Goal: Transaction & Acquisition: Book appointment/travel/reservation

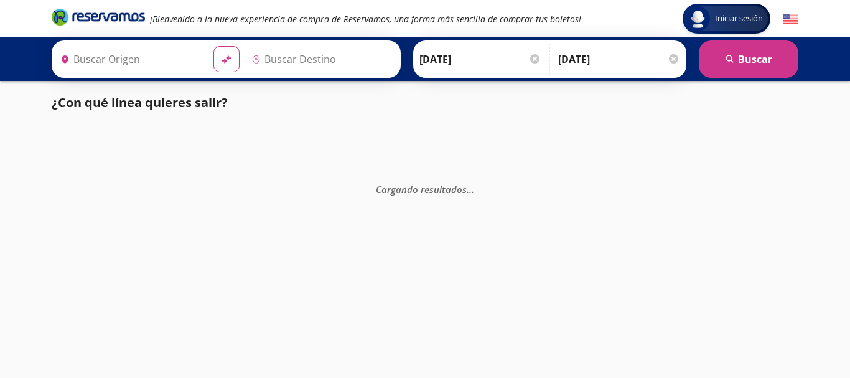
type input "[GEOGRAPHIC_DATA], [GEOGRAPHIC_DATA]"
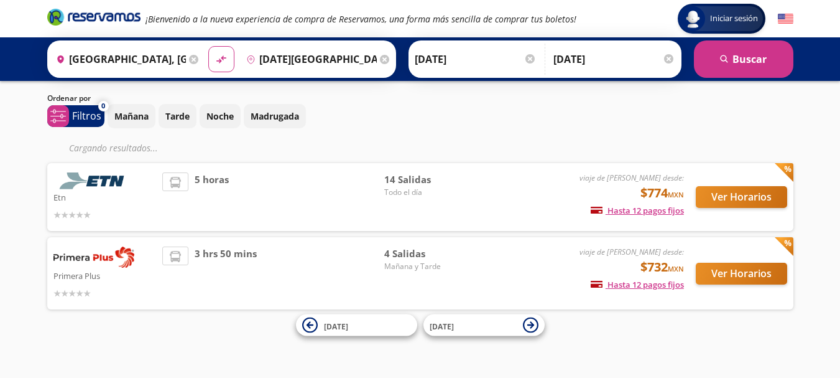
scroll to position [7, 0]
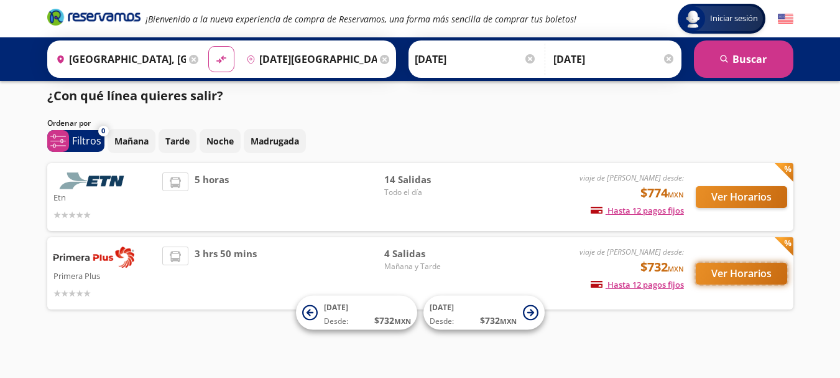
click at [744, 272] on button "Ver Horarios" at bounding box center [741, 274] width 91 height 22
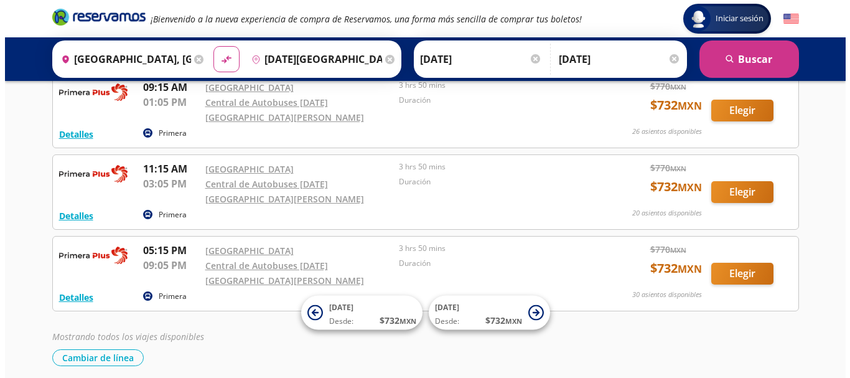
scroll to position [175, 0]
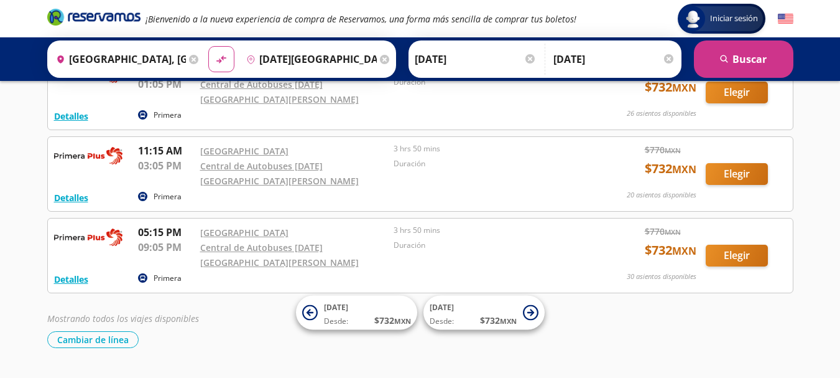
click at [164, 191] on p "Primera" at bounding box center [168, 196] width 28 height 11
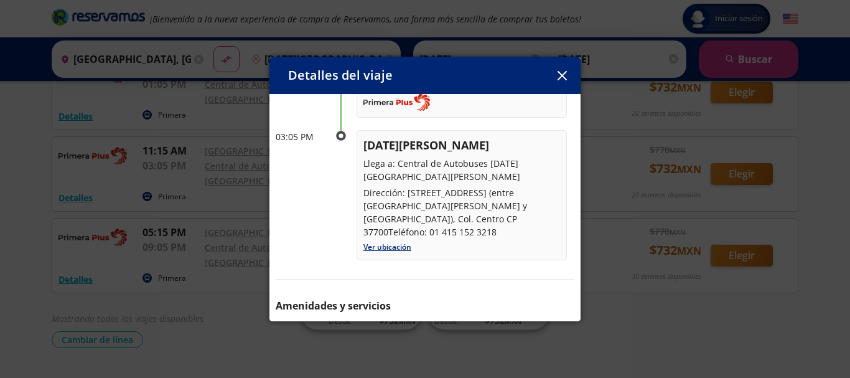
scroll to position [215, 0]
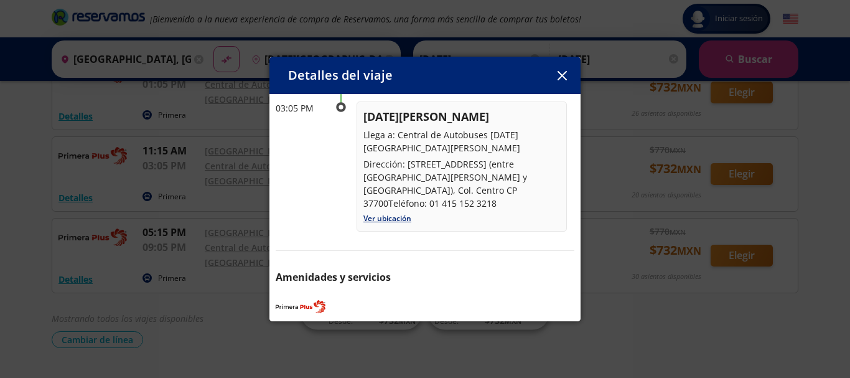
click at [564, 74] on icon "button" at bounding box center [561, 75] width 9 height 9
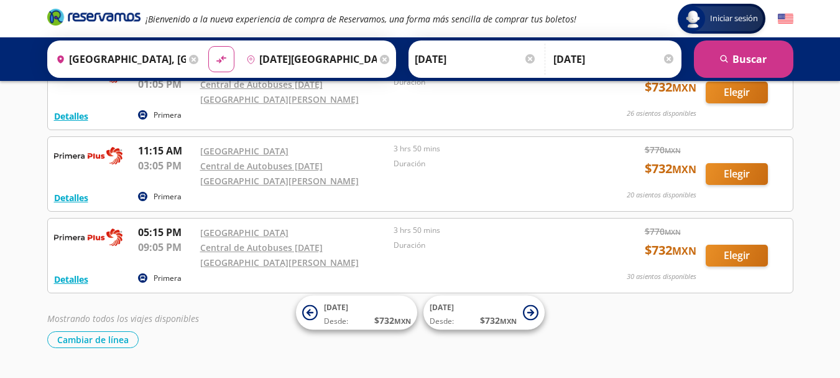
click at [159, 272] on p "Primera" at bounding box center [168, 277] width 28 height 11
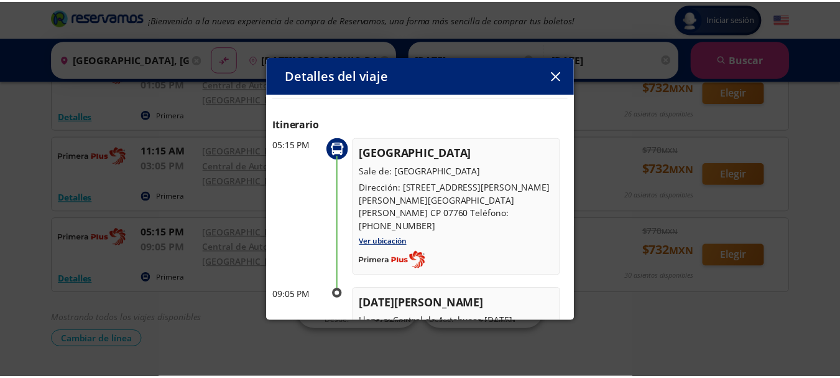
scroll to position [0, 0]
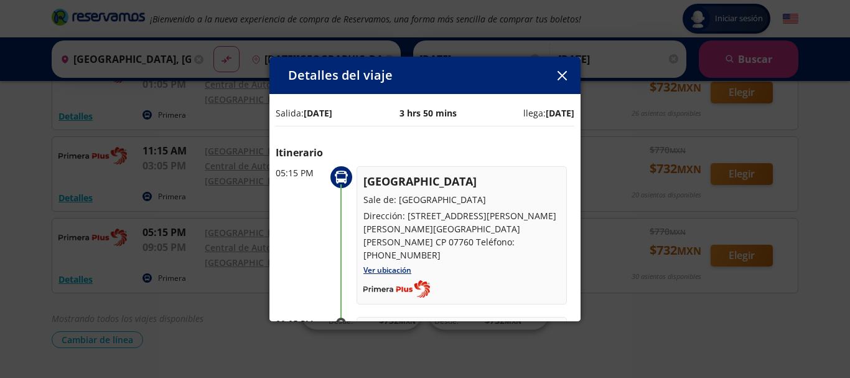
click at [566, 73] on icon "button" at bounding box center [561, 75] width 9 height 9
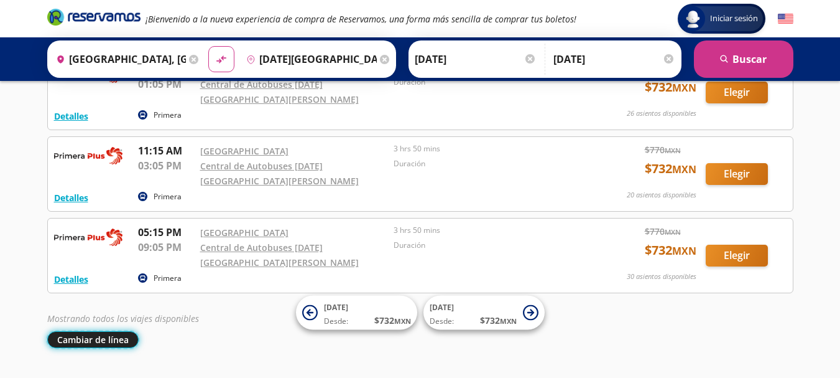
click at [96, 331] on button "Cambiar de línea" at bounding box center [92, 339] width 91 height 17
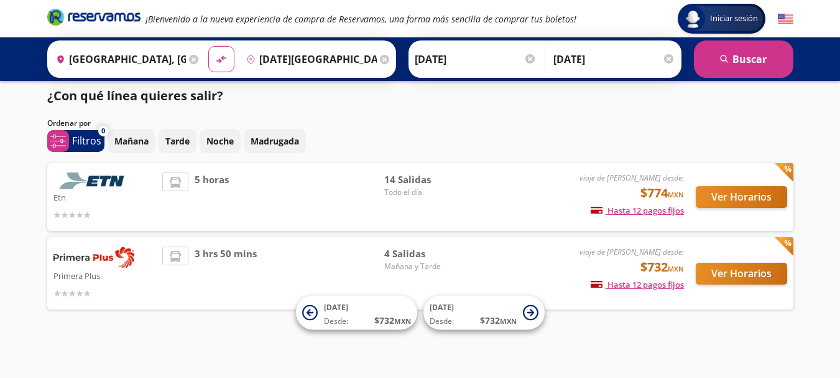
scroll to position [7, 0]
click at [246, 190] on div "5 horas" at bounding box center [273, 196] width 222 height 49
click at [751, 197] on button "Ver Horarios" at bounding box center [741, 197] width 91 height 22
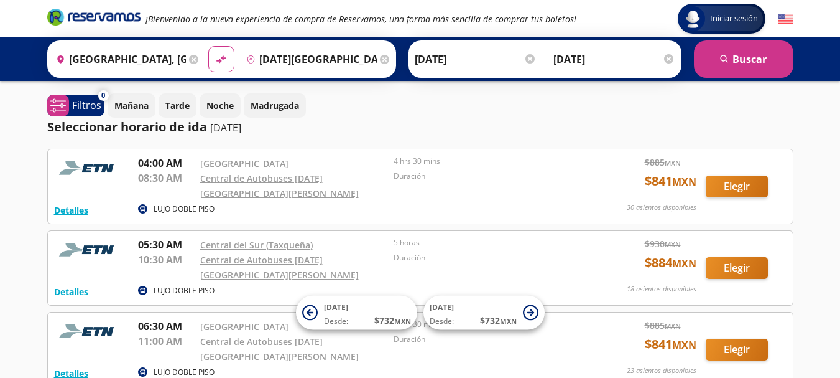
click at [184, 203] on p "LUJO DOBLE PISO" at bounding box center [184, 208] width 61 height 11
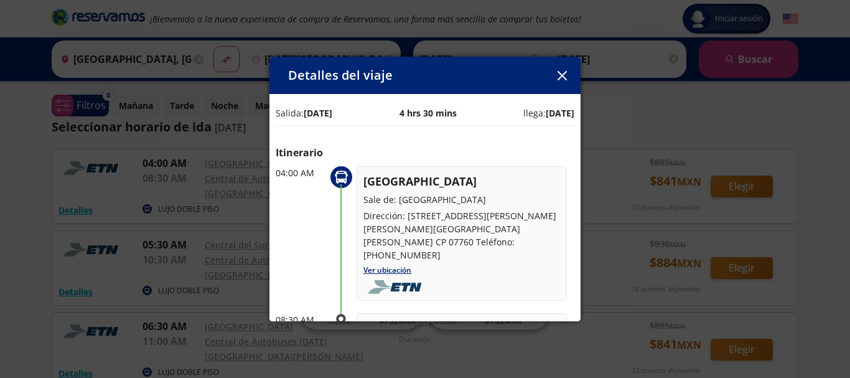
click at [249, 201] on div "Detalles del viaje Salida: [DATE] 4 hrs 30 mins llega: [DATE] Itinerario 04:00 …" at bounding box center [425, 189] width 850 height 378
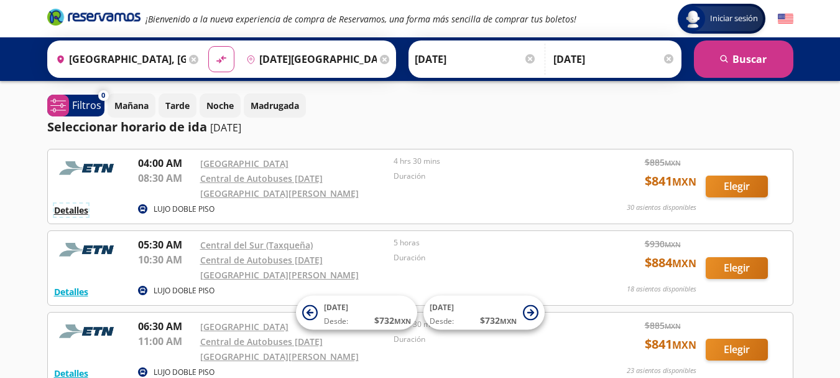
click at [75, 203] on button "Detalles" at bounding box center [71, 209] width 34 height 13
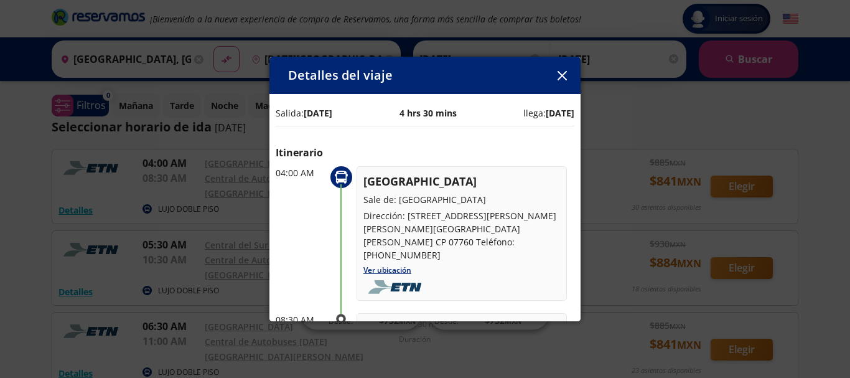
click at [564, 75] on icon "button" at bounding box center [561, 75] width 9 height 9
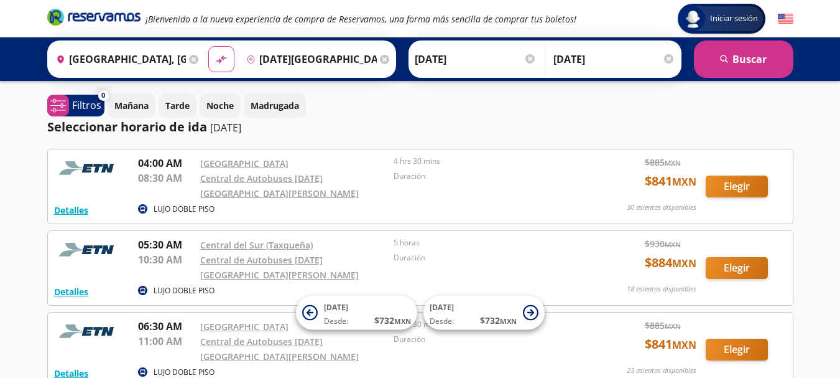
click at [338, 57] on input "[DATE][GEOGRAPHIC_DATA][PERSON_NAME], [GEOGRAPHIC_DATA]" at bounding box center [309, 59] width 136 height 31
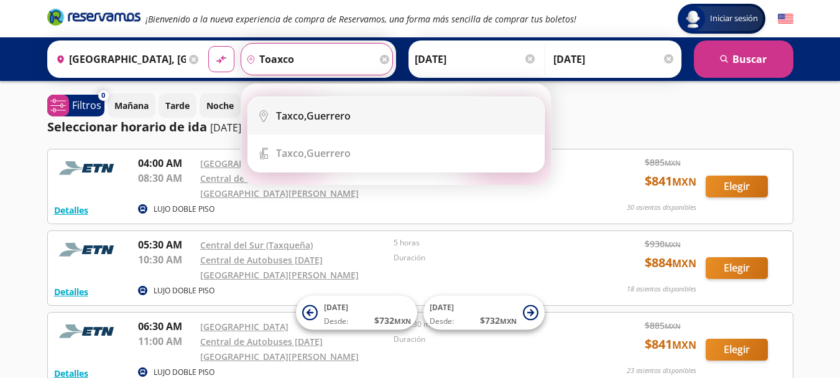
click at [317, 115] on div "Taxco, [GEOGRAPHIC_DATA]" at bounding box center [313, 116] width 75 height 14
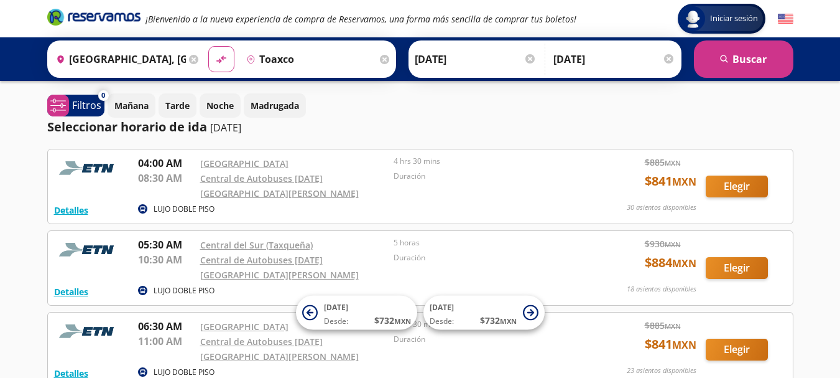
type input "Taxco, [GEOGRAPHIC_DATA]"
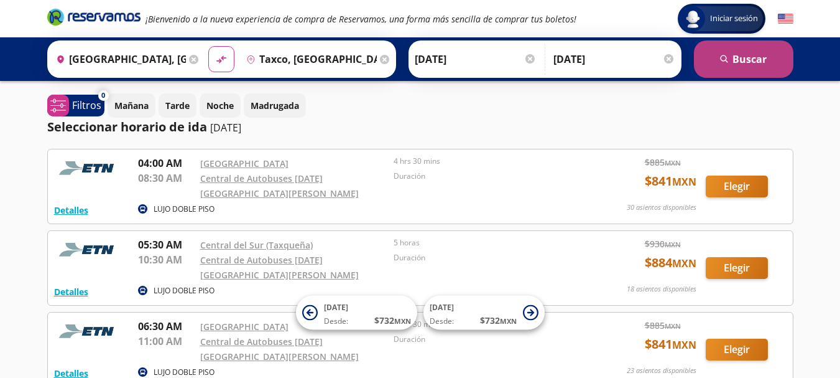
click at [743, 61] on button "search [GEOGRAPHIC_DATA]" at bounding box center [744, 58] width 100 height 37
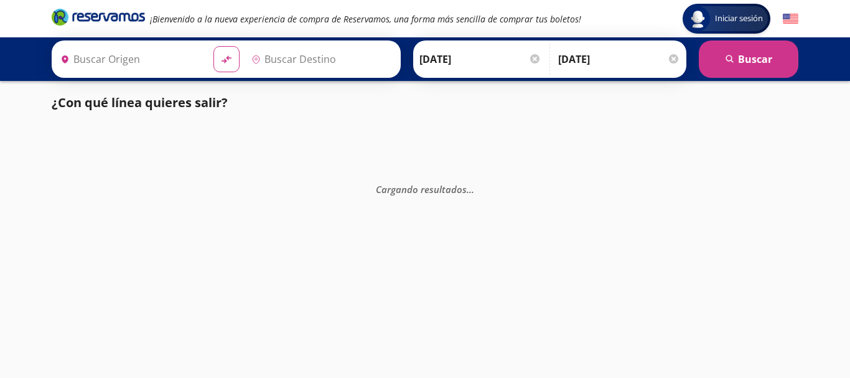
type input "[GEOGRAPHIC_DATA], [GEOGRAPHIC_DATA]"
type input "Taxco, [GEOGRAPHIC_DATA]"
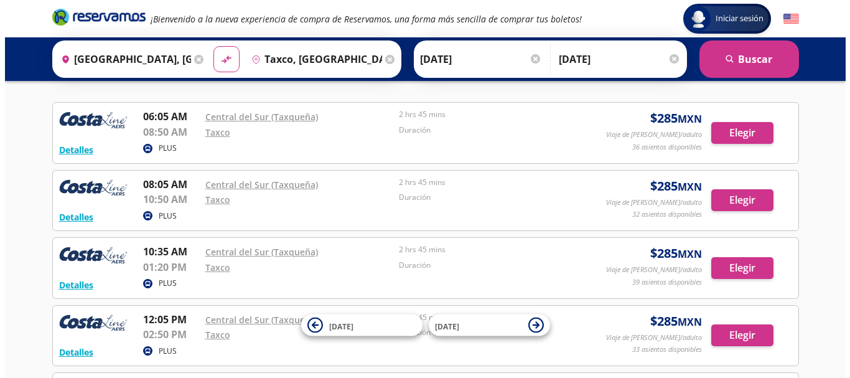
scroll to position [62, 0]
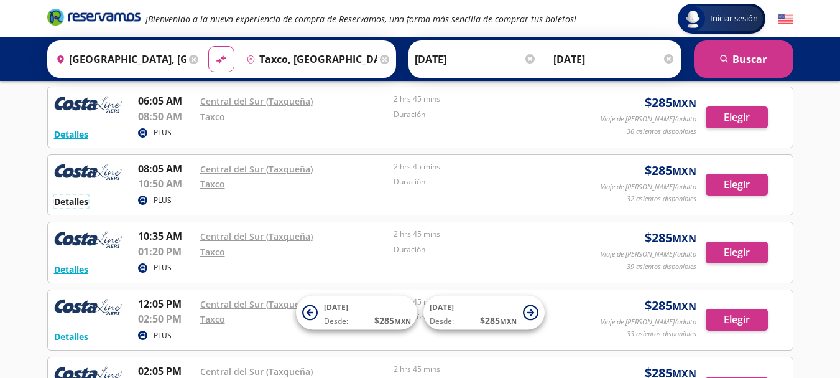
click at [70, 200] on button "Detalles" at bounding box center [71, 201] width 34 height 13
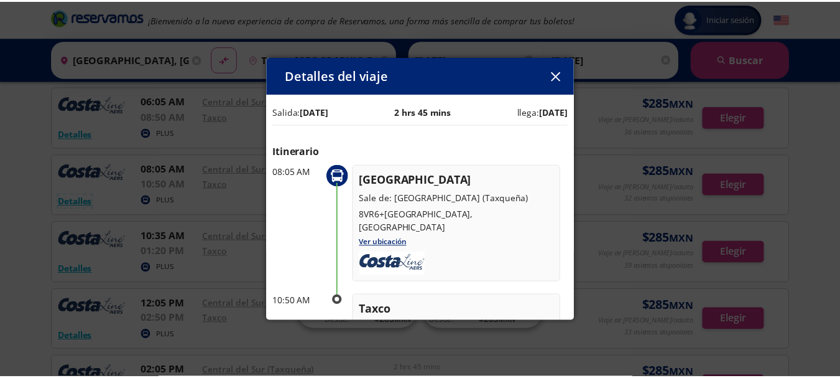
scroll to position [0, 0]
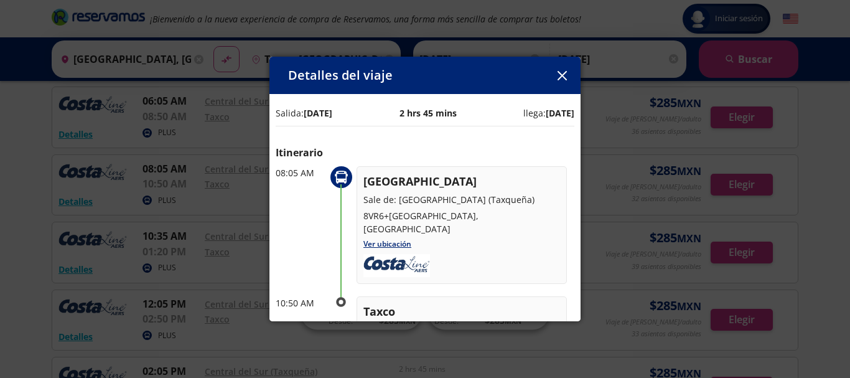
click at [565, 76] on icon "button" at bounding box center [561, 75] width 9 height 9
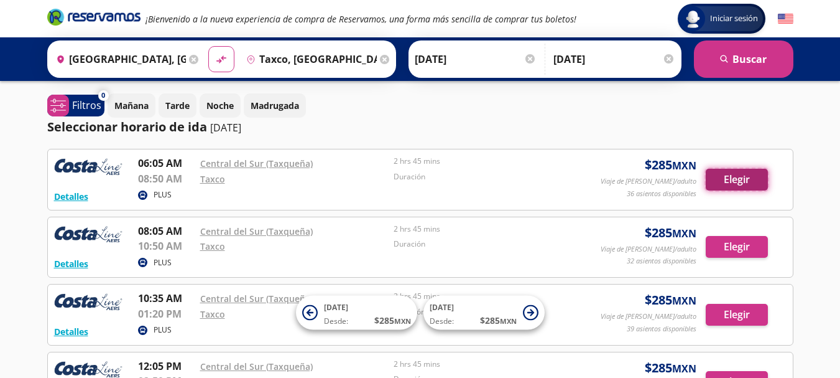
click at [742, 179] on button "Elegir" at bounding box center [737, 180] width 62 height 22
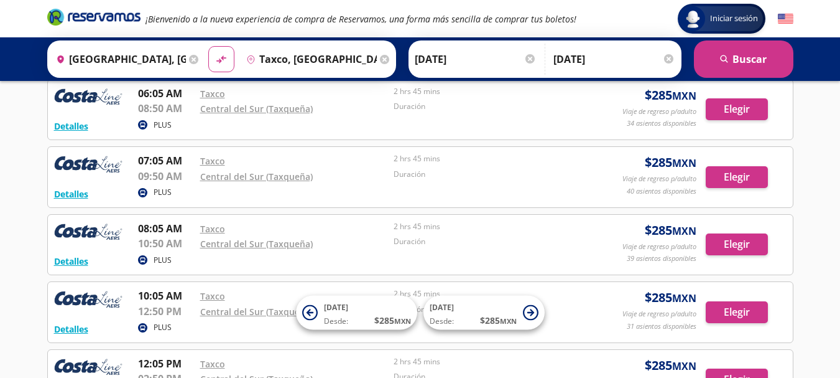
scroll to position [249, 0]
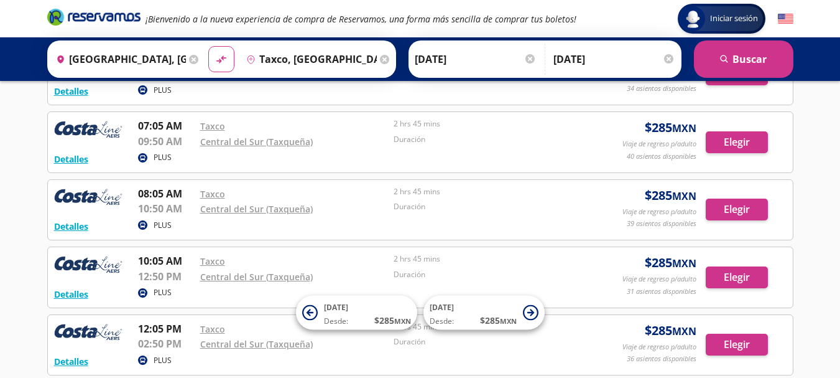
click at [161, 153] on p "PLUS" at bounding box center [163, 157] width 18 height 11
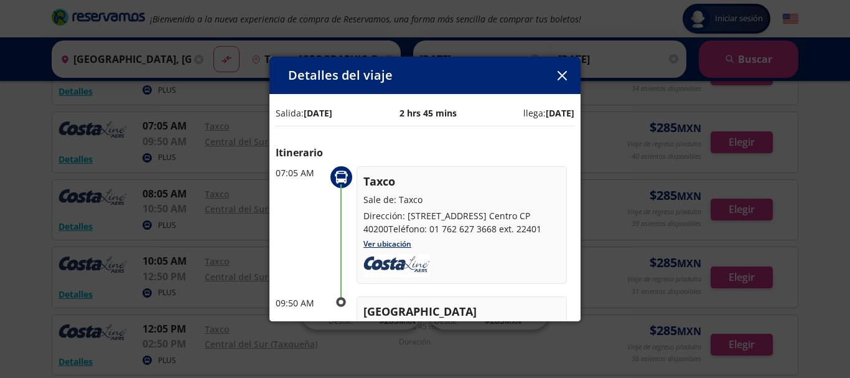
click at [557, 74] on icon "button" at bounding box center [561, 75] width 9 height 9
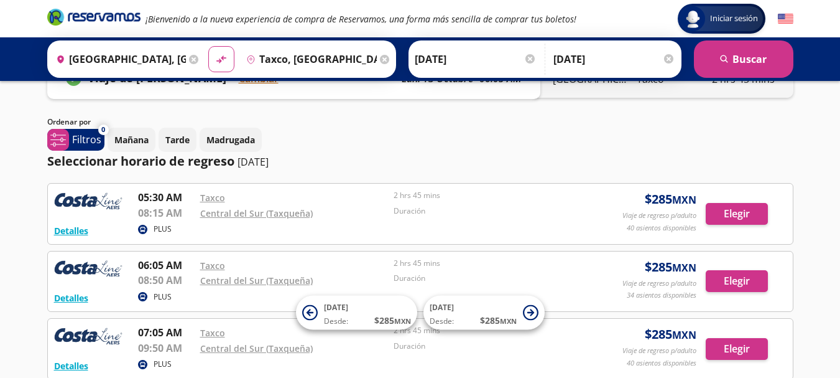
scroll to position [0, 0]
